Goal: Transaction & Acquisition: Purchase product/service

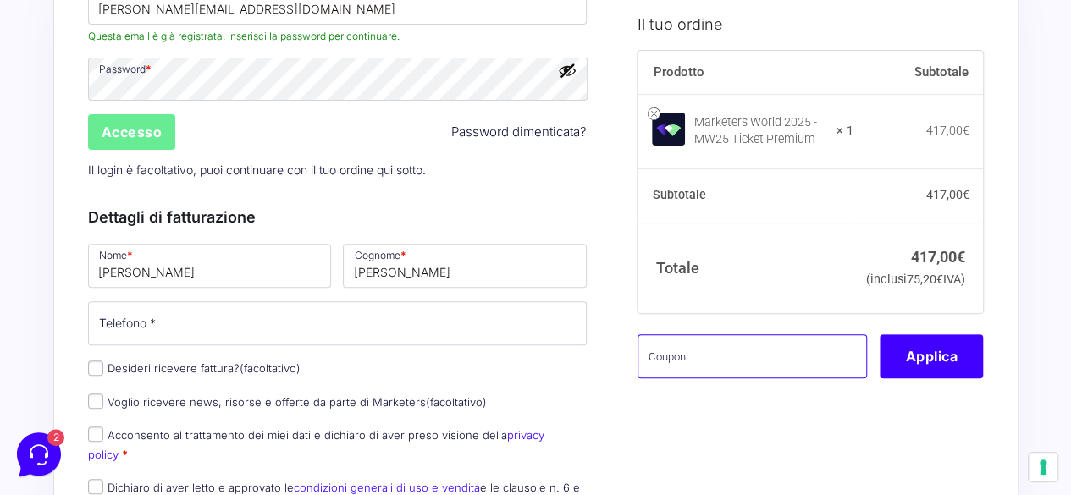
click at [739, 372] on input "text" at bounding box center [753, 357] width 230 height 44
paste input "MRK100OFFMWTEST"
type input "MRK100OFFMWTEST"
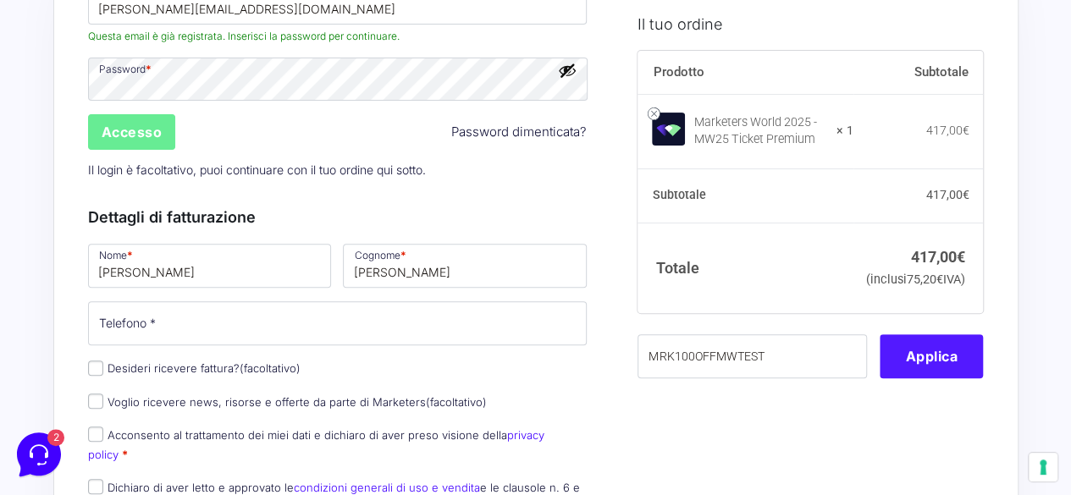
click at [963, 379] on button "Applica" at bounding box center [931, 357] width 103 height 44
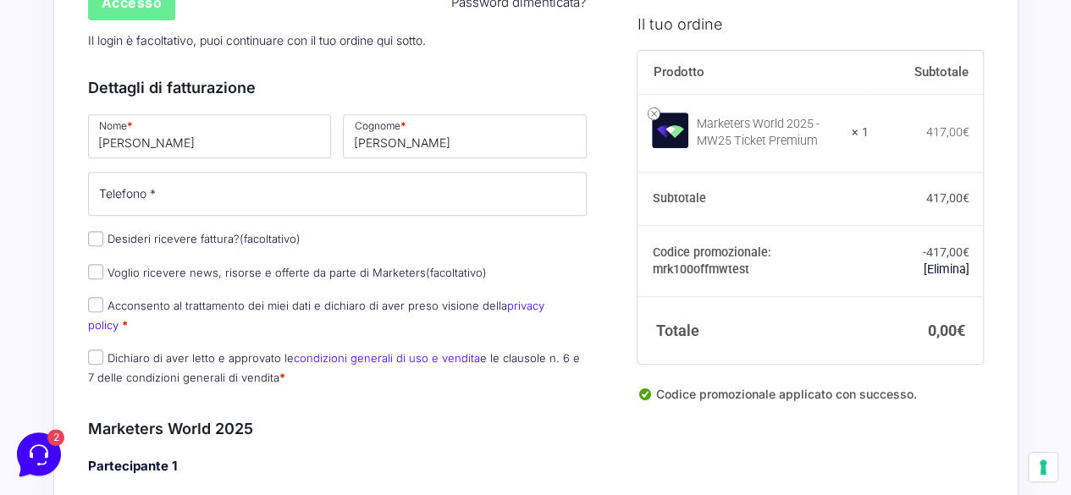
scroll to position [339, 0]
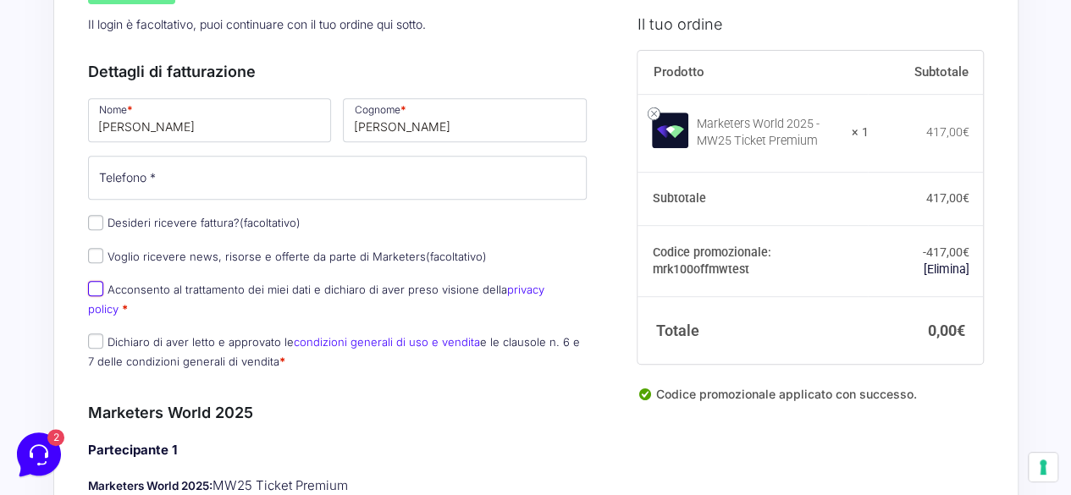
click at [97, 289] on input "Acconsento al trattamento dei miei dati e dichiaro di aver preso visione della …" at bounding box center [95, 288] width 15 height 15
checkbox input "true"
click at [97, 334] on input "Dichiaro di aver letto e approvato le condizioni generali di uso e vendita e le…" at bounding box center [95, 341] width 15 height 15
checkbox input "true"
click at [95, 285] on input "Acconsento al trattamento dei miei dati e dichiaro di aver preso visione della …" at bounding box center [95, 288] width 15 height 15
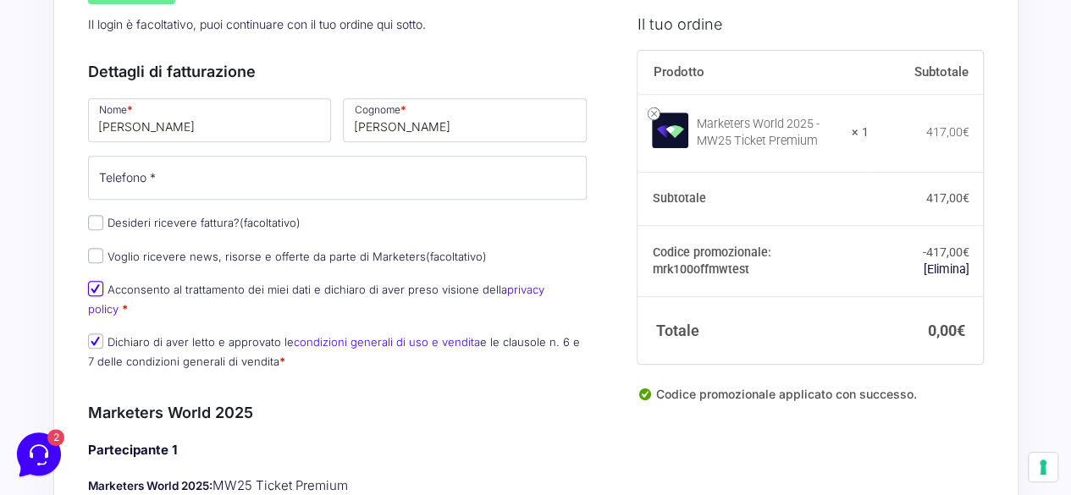
checkbox input "false"
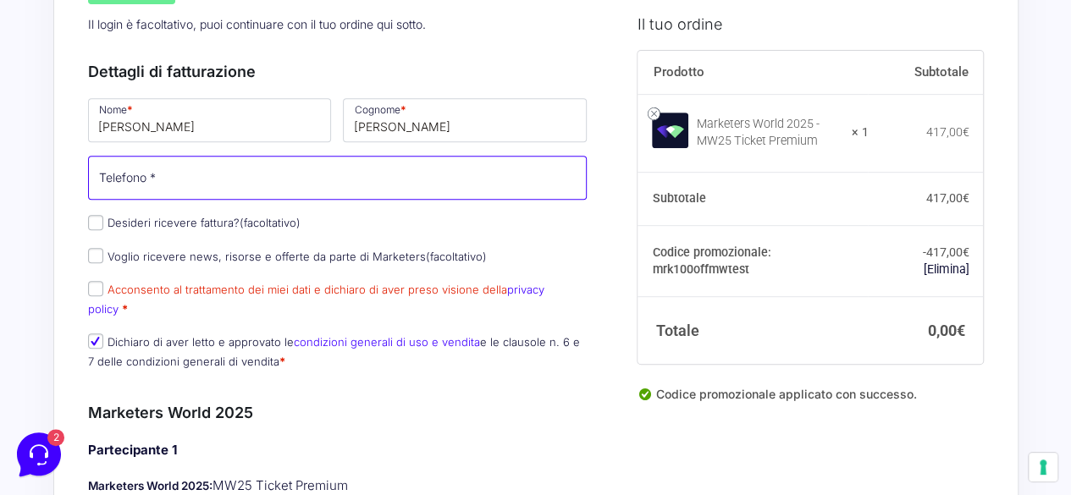
click at [325, 186] on input "Telefono *" at bounding box center [338, 178] width 500 height 44
type input "[PHONE_NUMBER]"
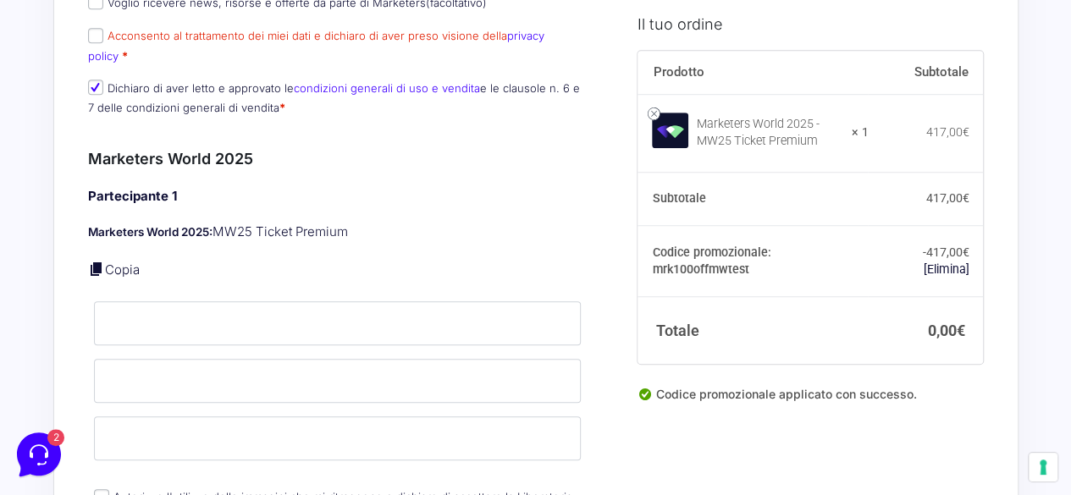
scroll to position [578, 0]
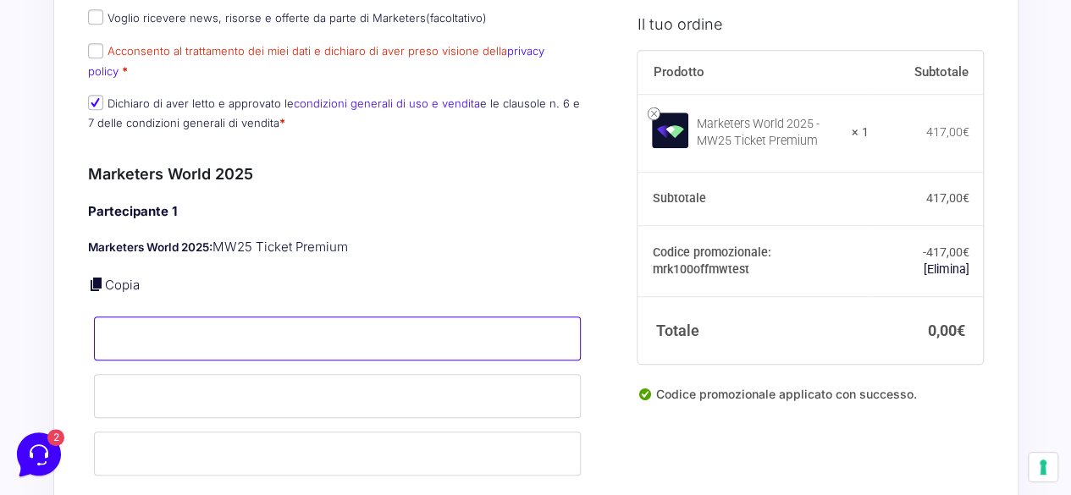
click at [213, 318] on input "Nome *" at bounding box center [338, 339] width 488 height 44
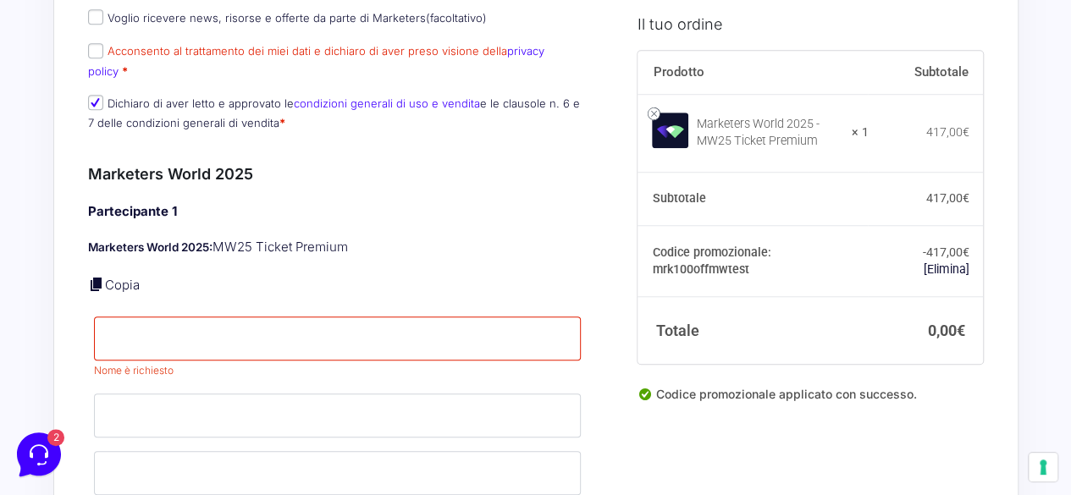
click at [97, 276] on link at bounding box center [96, 284] width 17 height 17
type input "[PERSON_NAME]"
type input "[PERSON_NAME][EMAIL_ADDRESS][DOMAIN_NAME]"
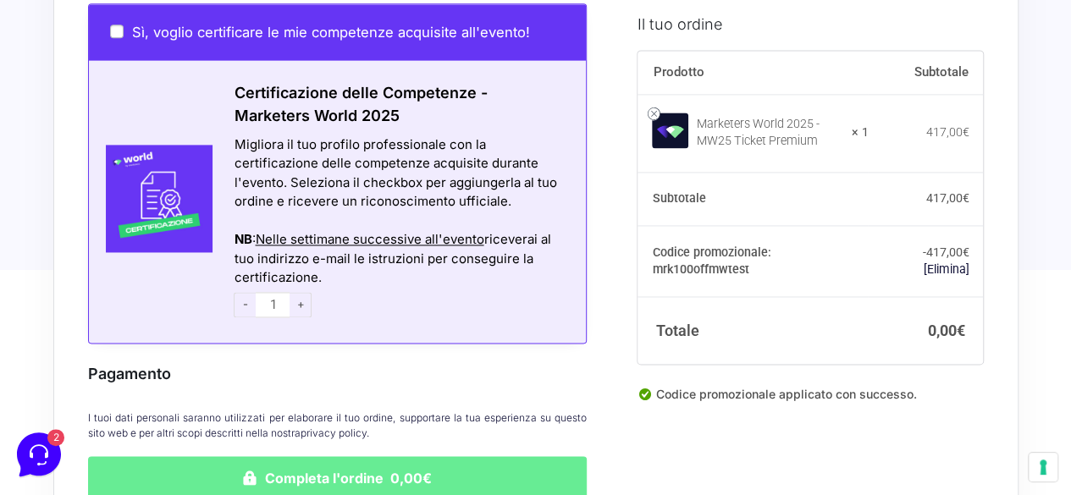
scroll to position [1380, 0]
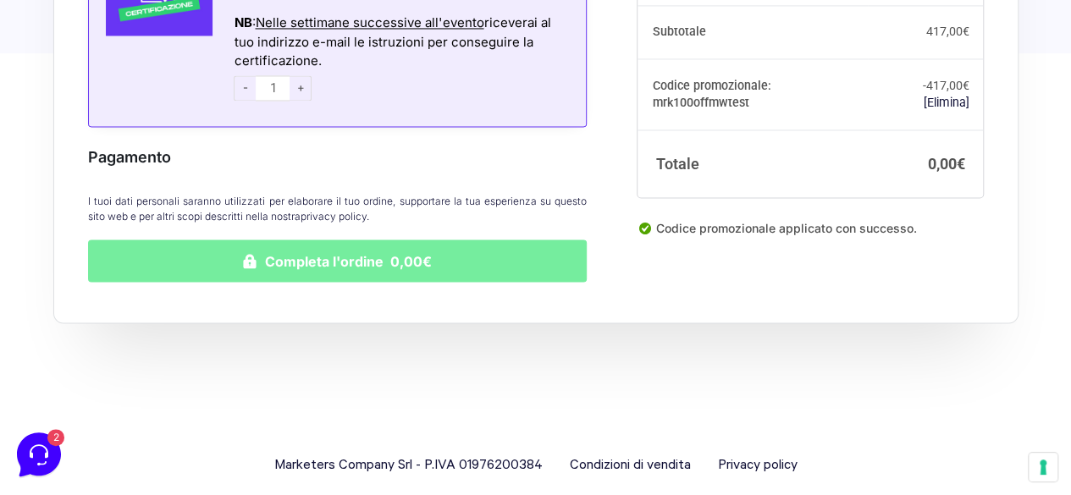
click at [290, 240] on button "Completa l'ordine 0,00€" at bounding box center [338, 261] width 500 height 42
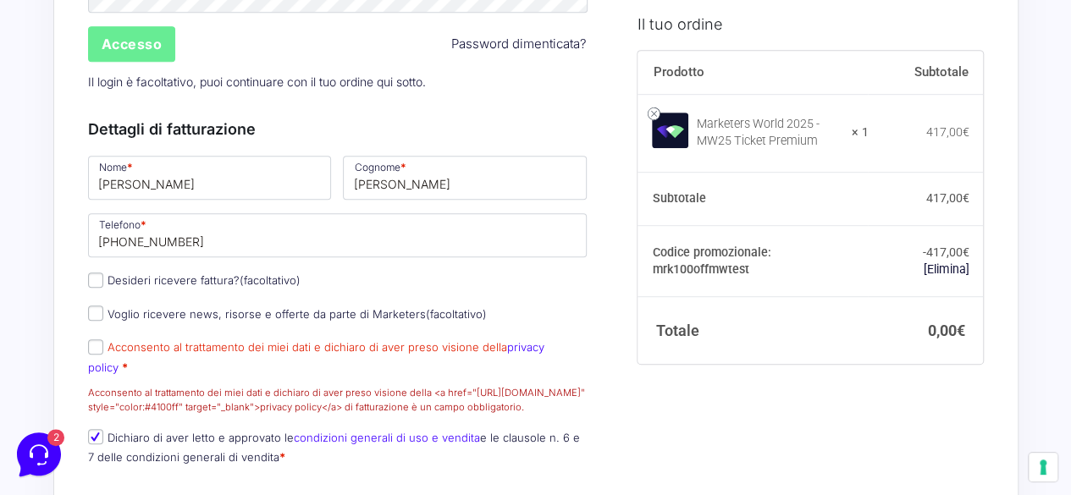
scroll to position [407, 0]
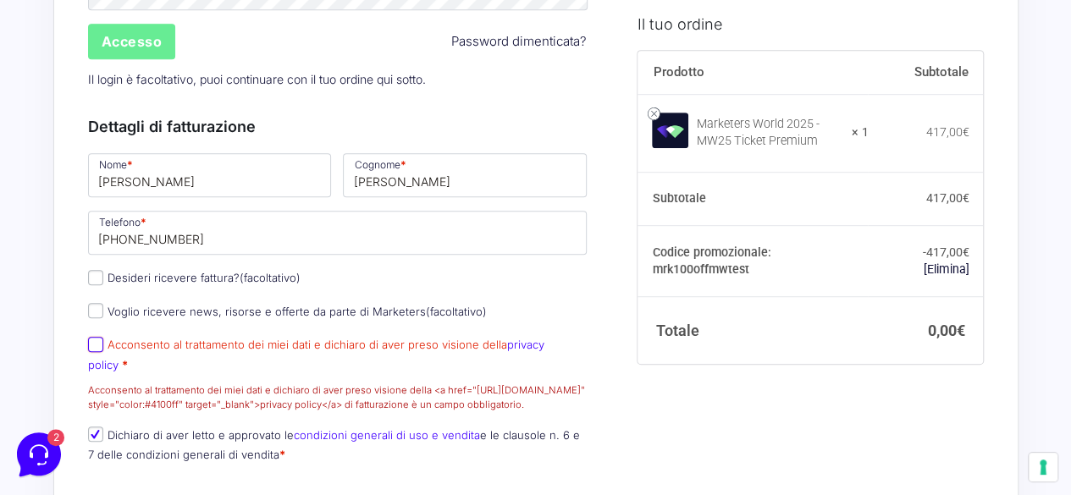
click at [98, 345] on input "Acconsento al trattamento dei miei dati e dichiaro di aver preso visione della …" at bounding box center [95, 344] width 15 height 15
checkbox input "true"
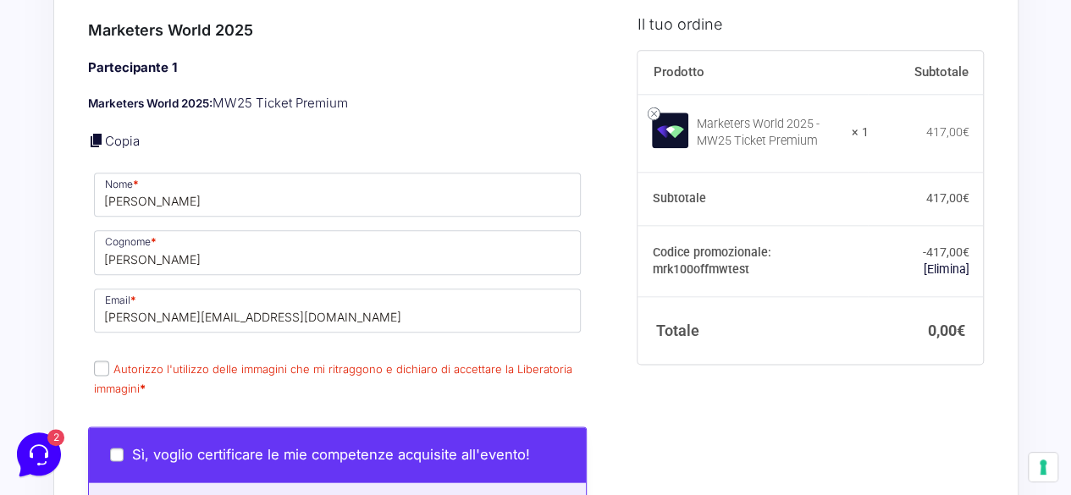
scroll to position [879, 0]
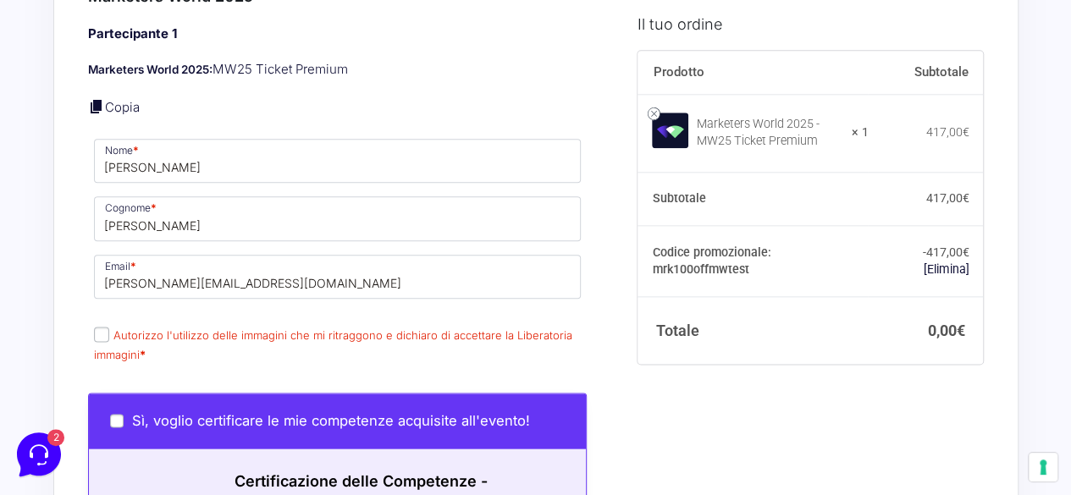
click at [102, 327] on input "Autorizzo l'utilizzo delle immagini che mi ritraggono e dichiaro di accettare l…" at bounding box center [101, 334] width 15 height 15
checkbox input "true"
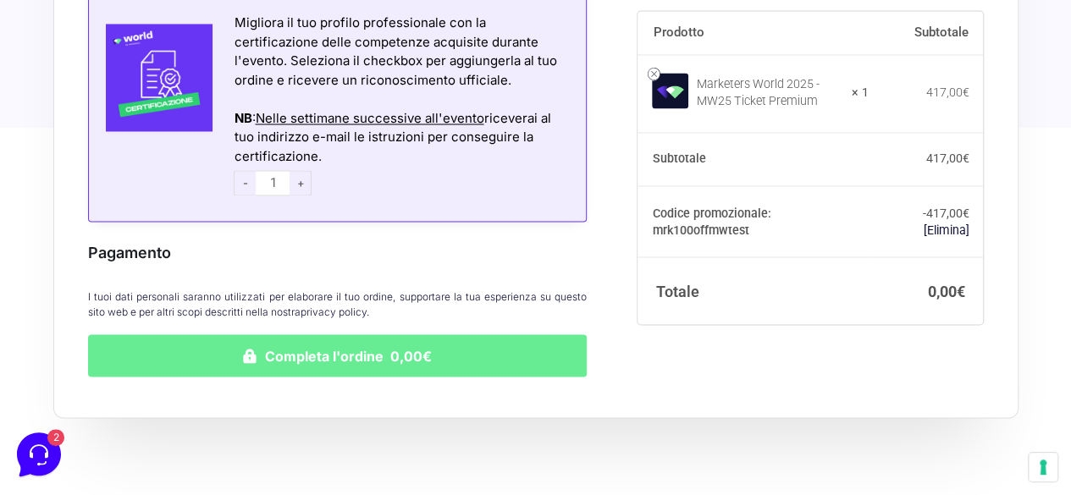
scroll to position [1395, 0]
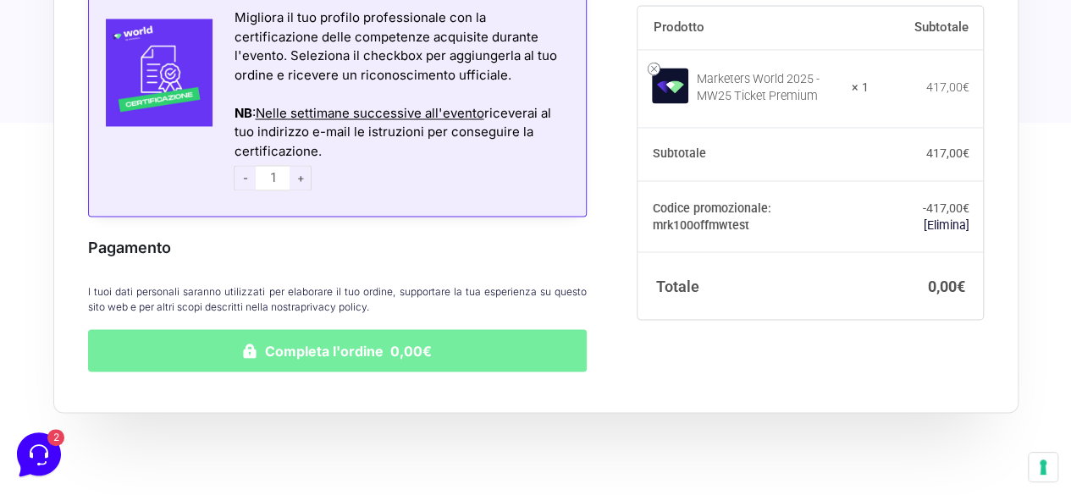
click at [325, 334] on button "Completa l'ordine 0,00€" at bounding box center [338, 350] width 500 height 42
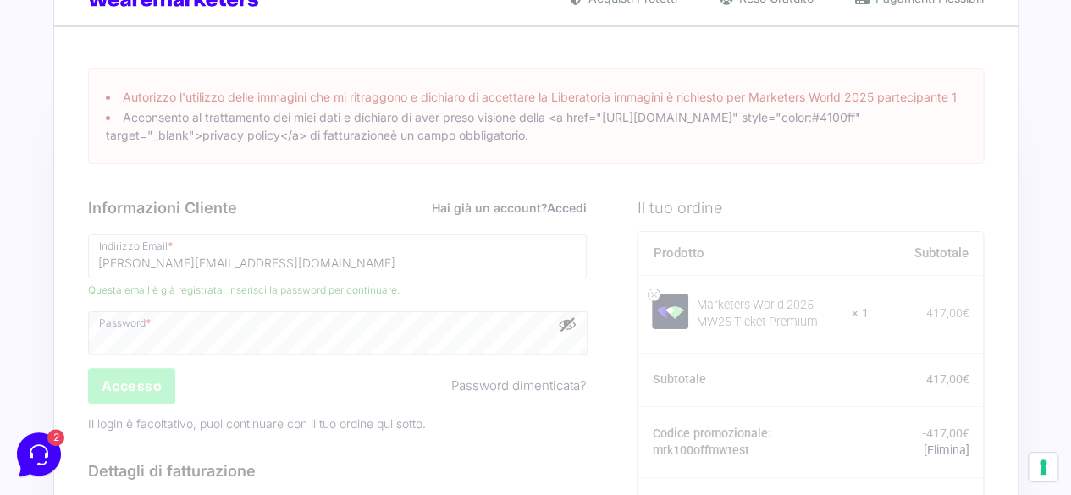
scroll to position [0, 0]
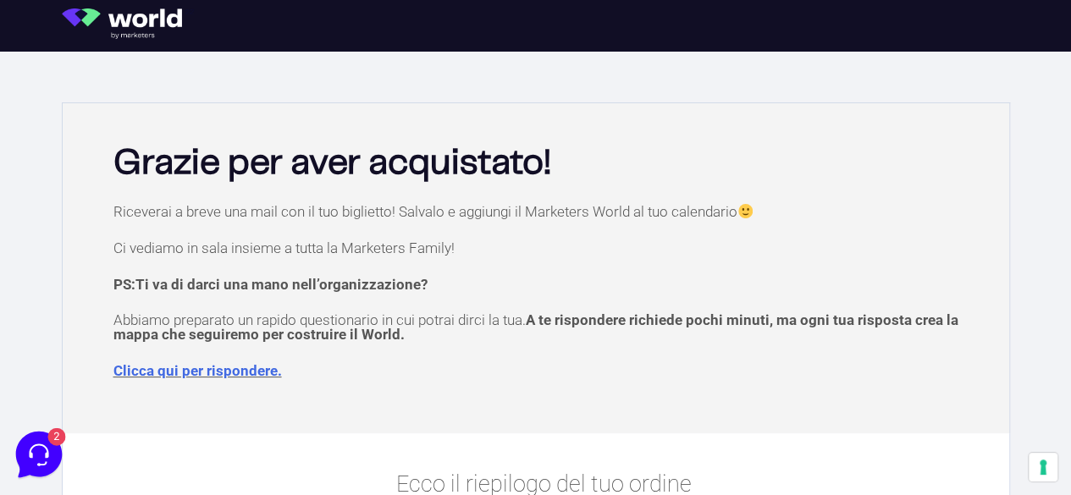
click at [36, 452] on icon at bounding box center [37, 453] width 44 height 44
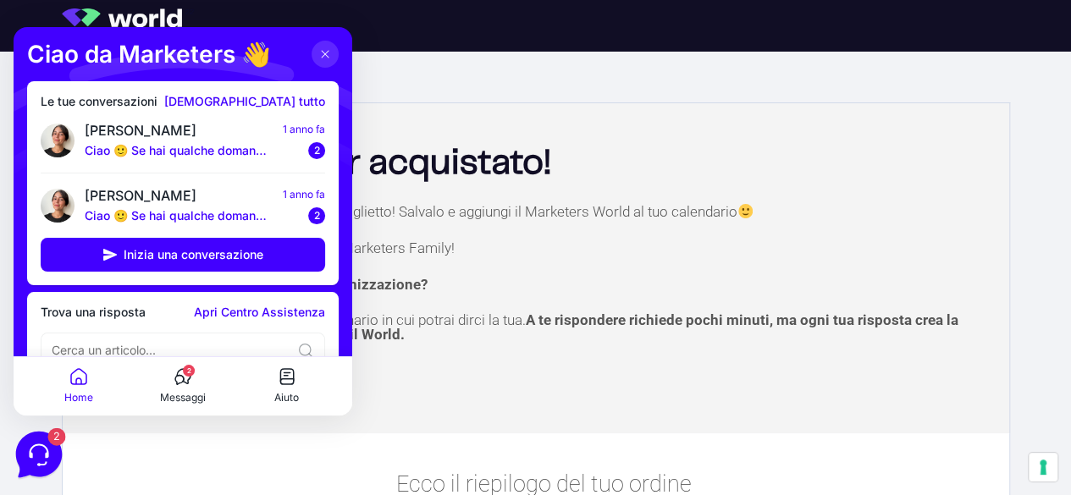
click at [36, 452] on icon at bounding box center [37, 453] width 44 height 44
